Goal: Task Accomplishment & Management: Complete application form

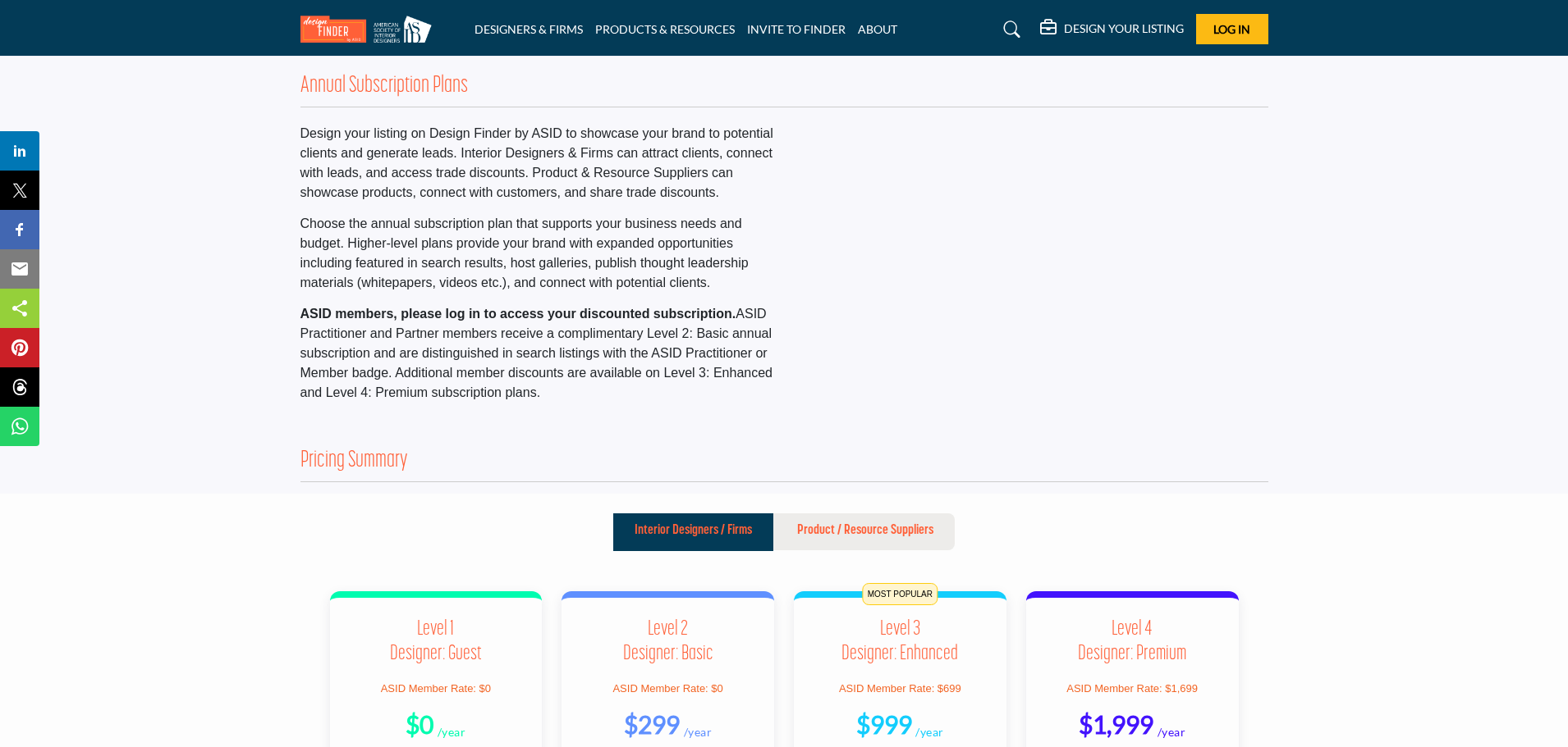
select select "**********"
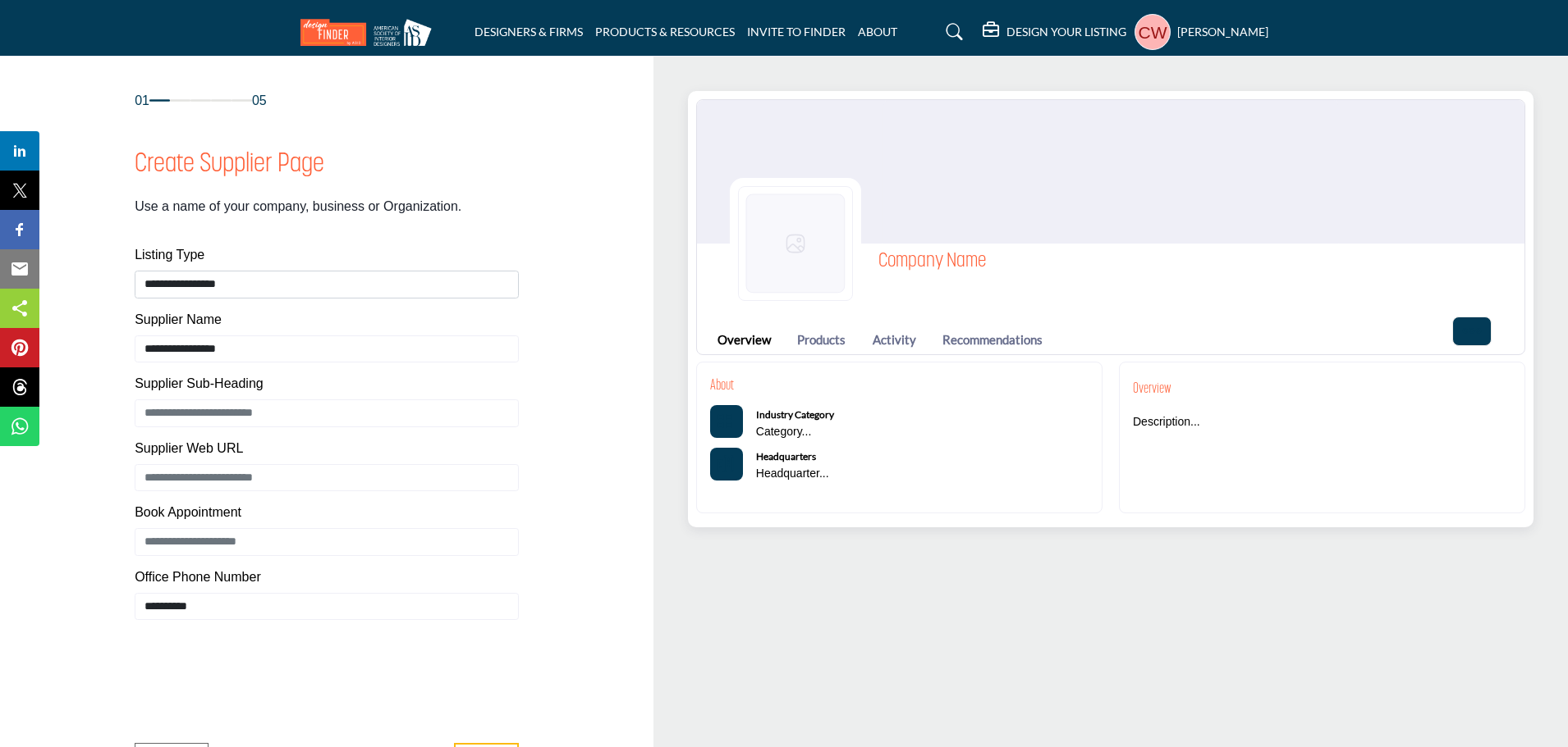
select select "**********"
